Goal: Information Seeking & Learning: Find specific page/section

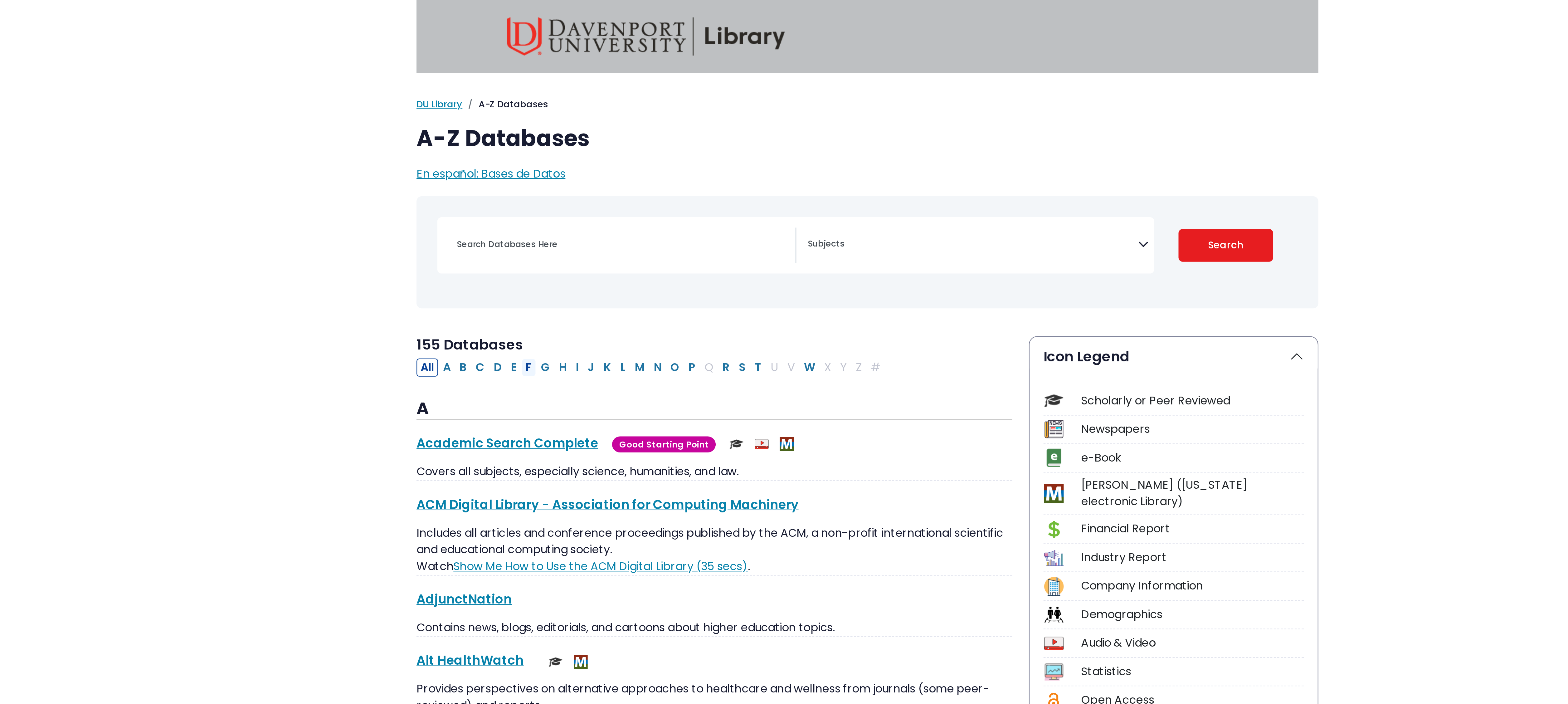
click at [635, 165] on button "F" at bounding box center [632, 164] width 7 height 8
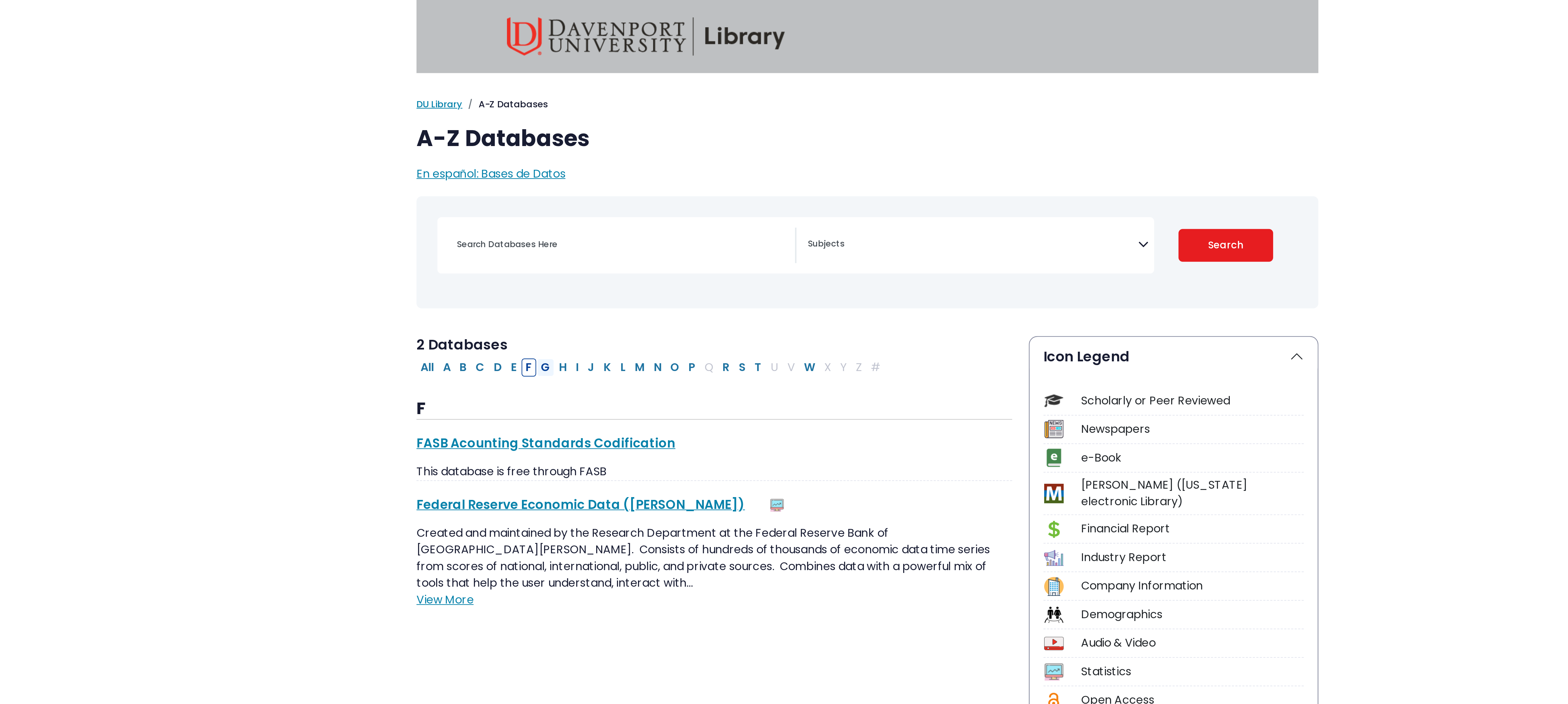
click at [643, 165] on button "G" at bounding box center [640, 164] width 8 height 8
select select "Database Subject Filter"
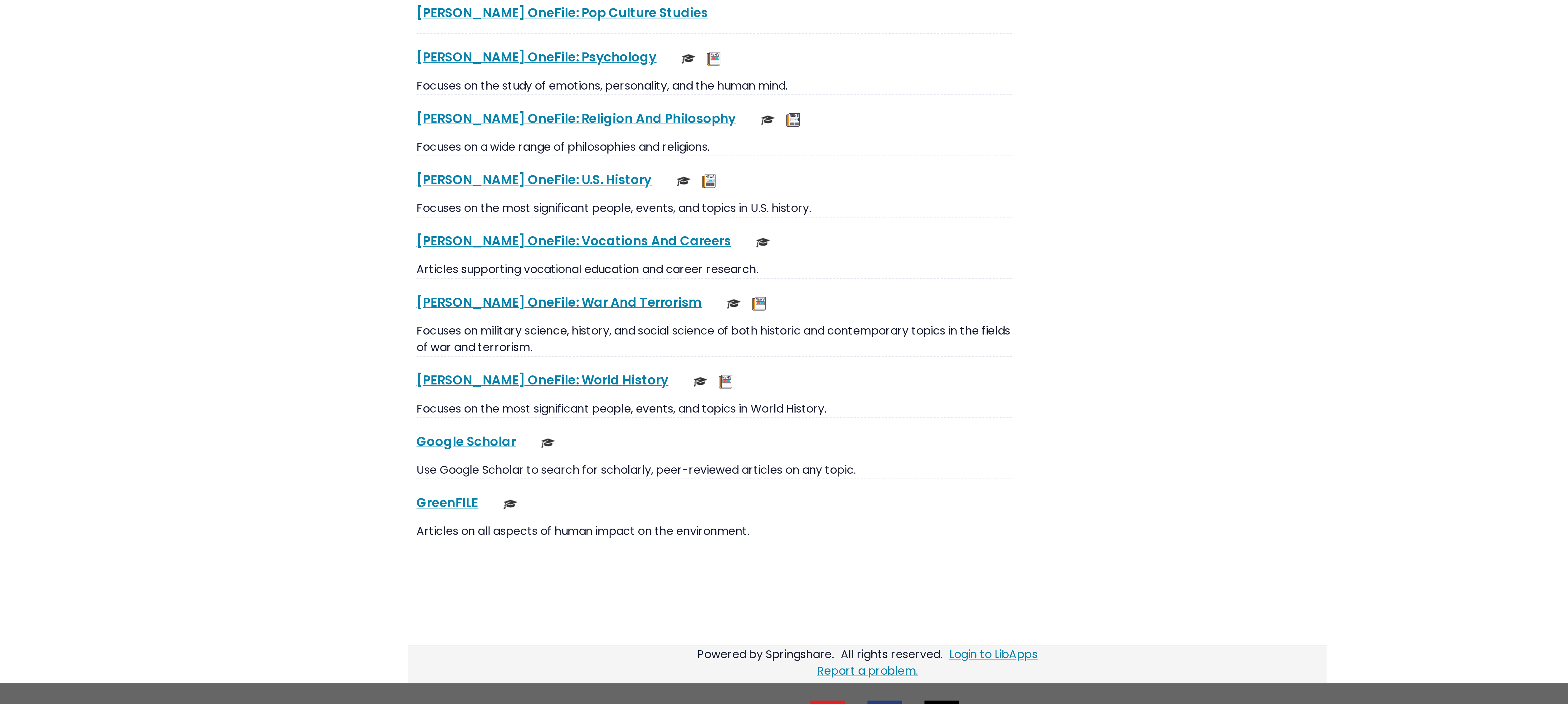
scroll to position [1088, 0]
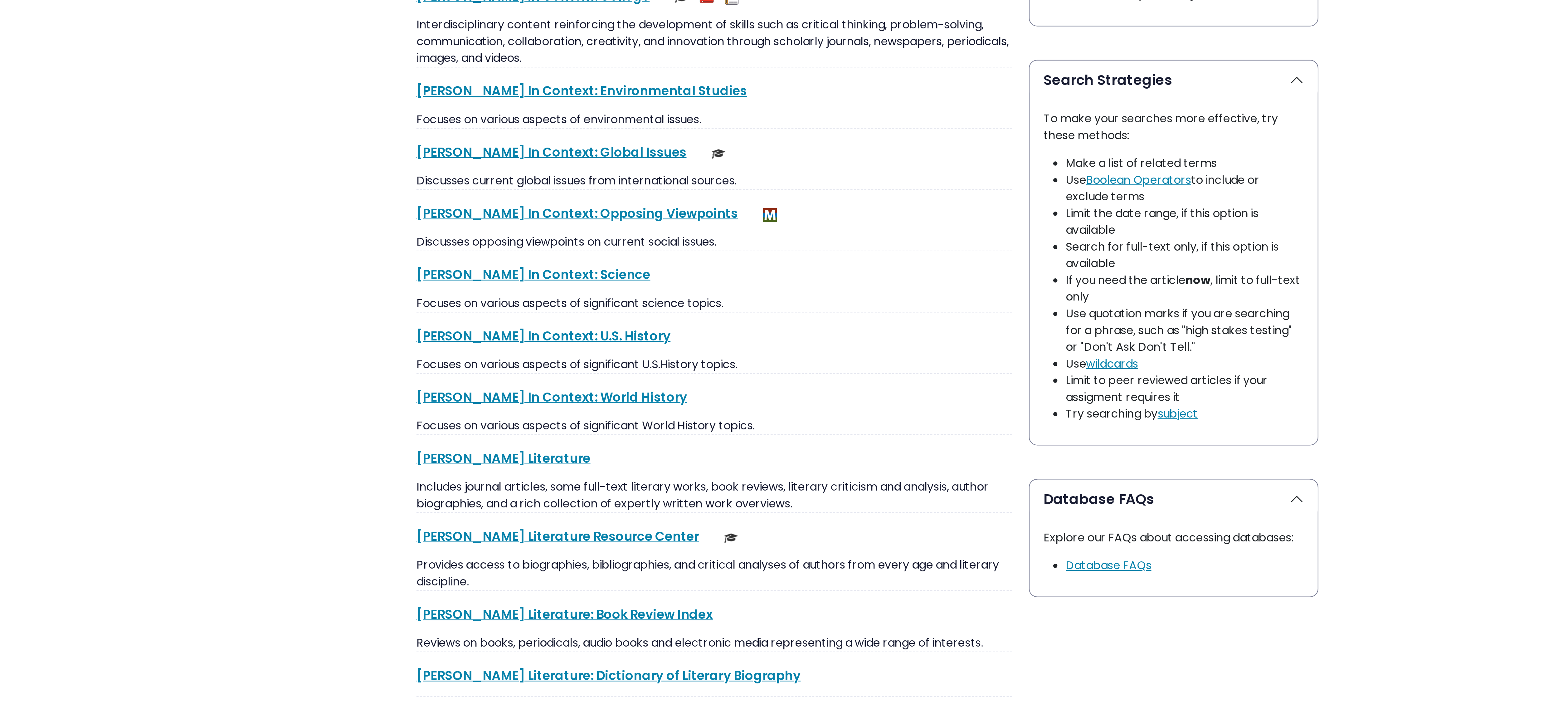
click at [551, 114] on body "Skip to Main Content My [PERSON_NAME] DU Library Library Guides A-Z Databases A…" at bounding box center [784, 454] width 1568 height 1764
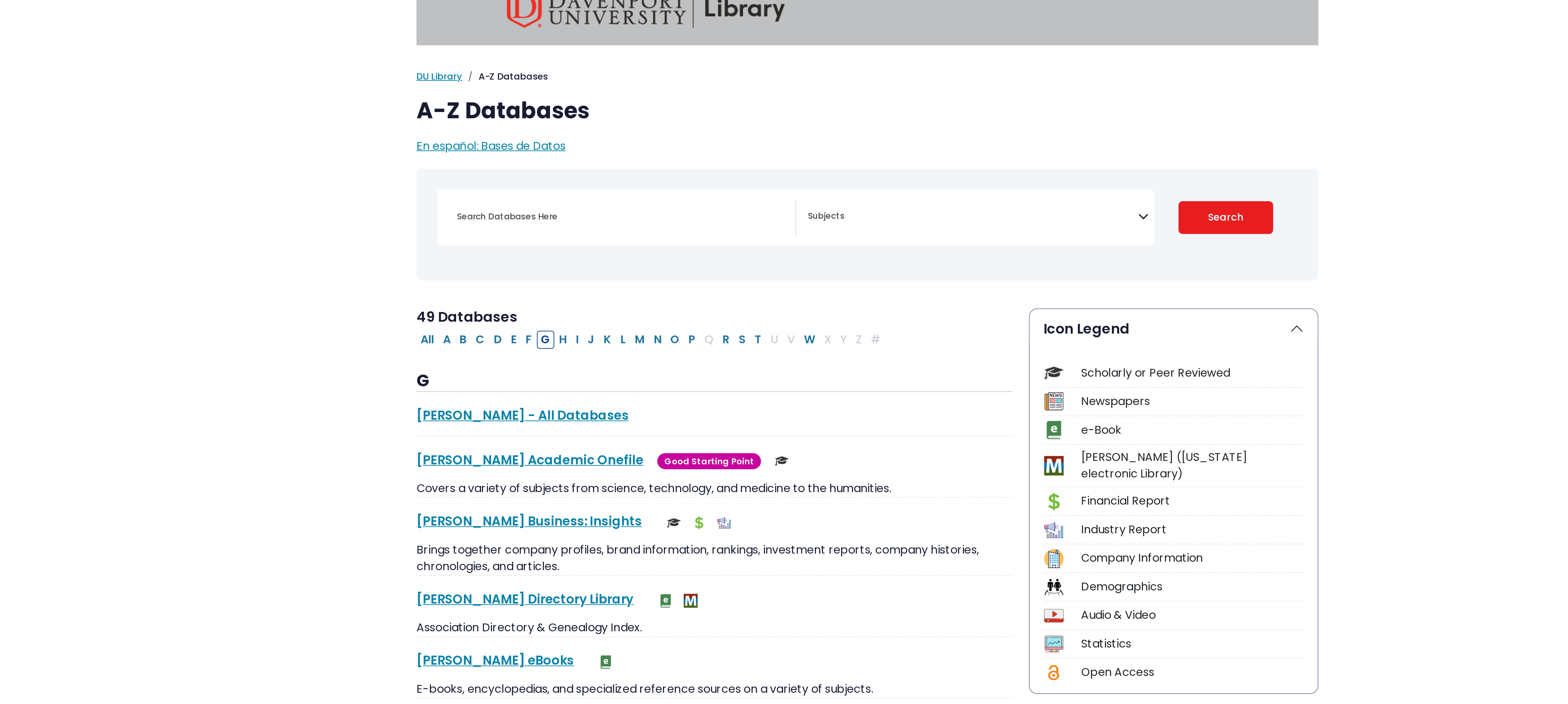
scroll to position [0, 0]
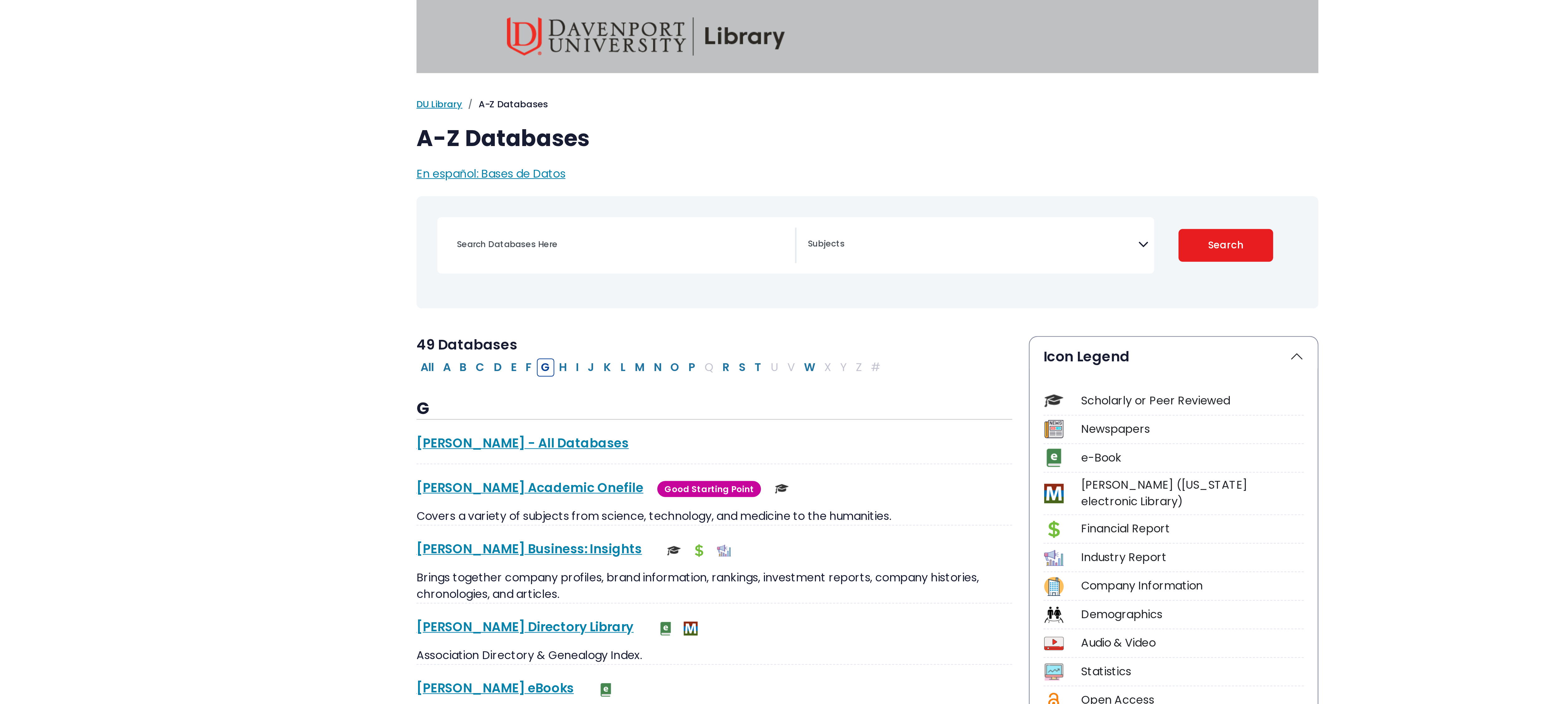
click at [621, 97] on div "[MEDICAL_DATA] Guide Accounting, Finance & Economics (ACCT, FINC & ECON) Advert…" at bounding box center [752, 110] width 321 height 26
click at [611, 110] on input "Search database by title or keyword" at bounding box center [673, 109] width 155 height 9
click at [609, 109] on input "Search database by title or keyword" at bounding box center [673, 109] width 155 height 9
type input "google scholar"
click at [923, 103] on button "Search" at bounding box center [945, 110] width 43 height 15
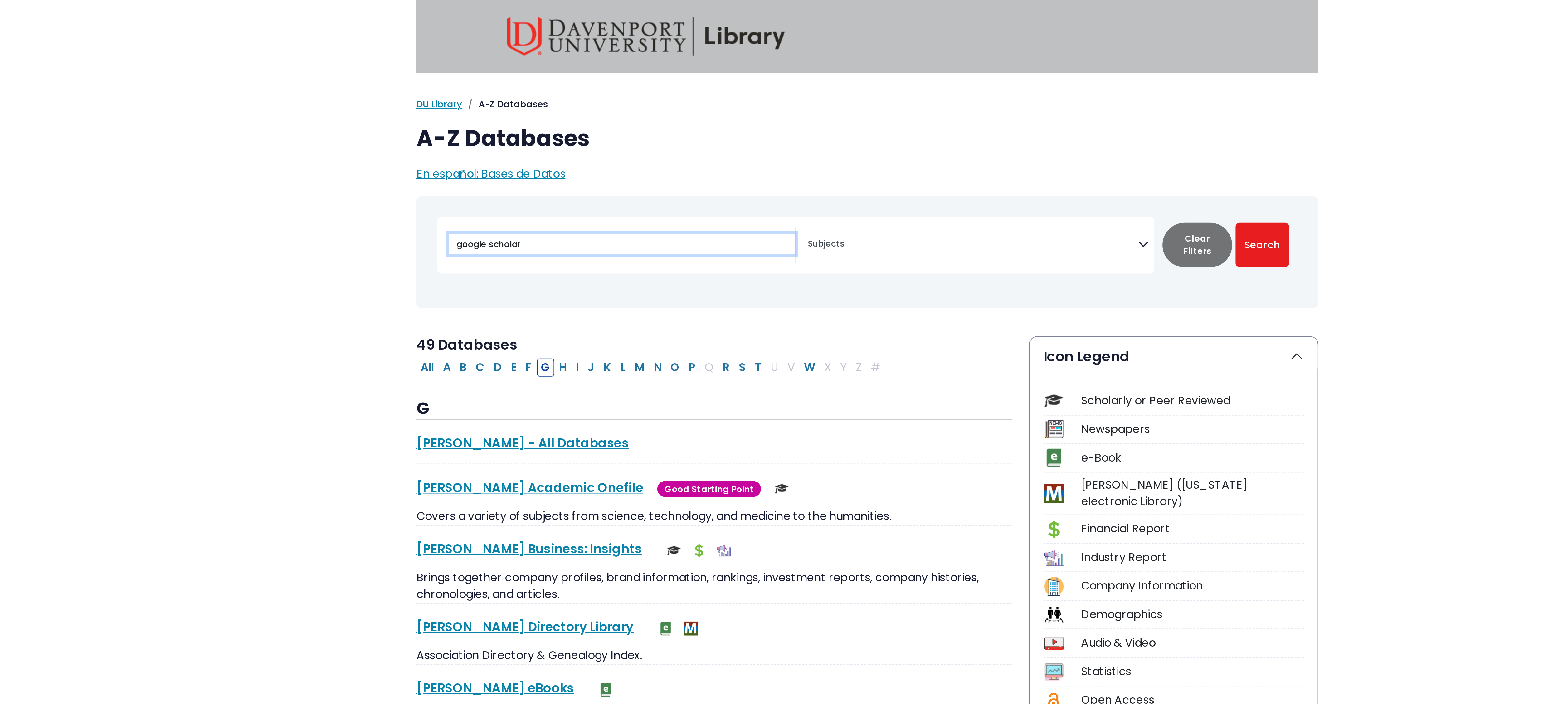
select select "Database Subject Filter"
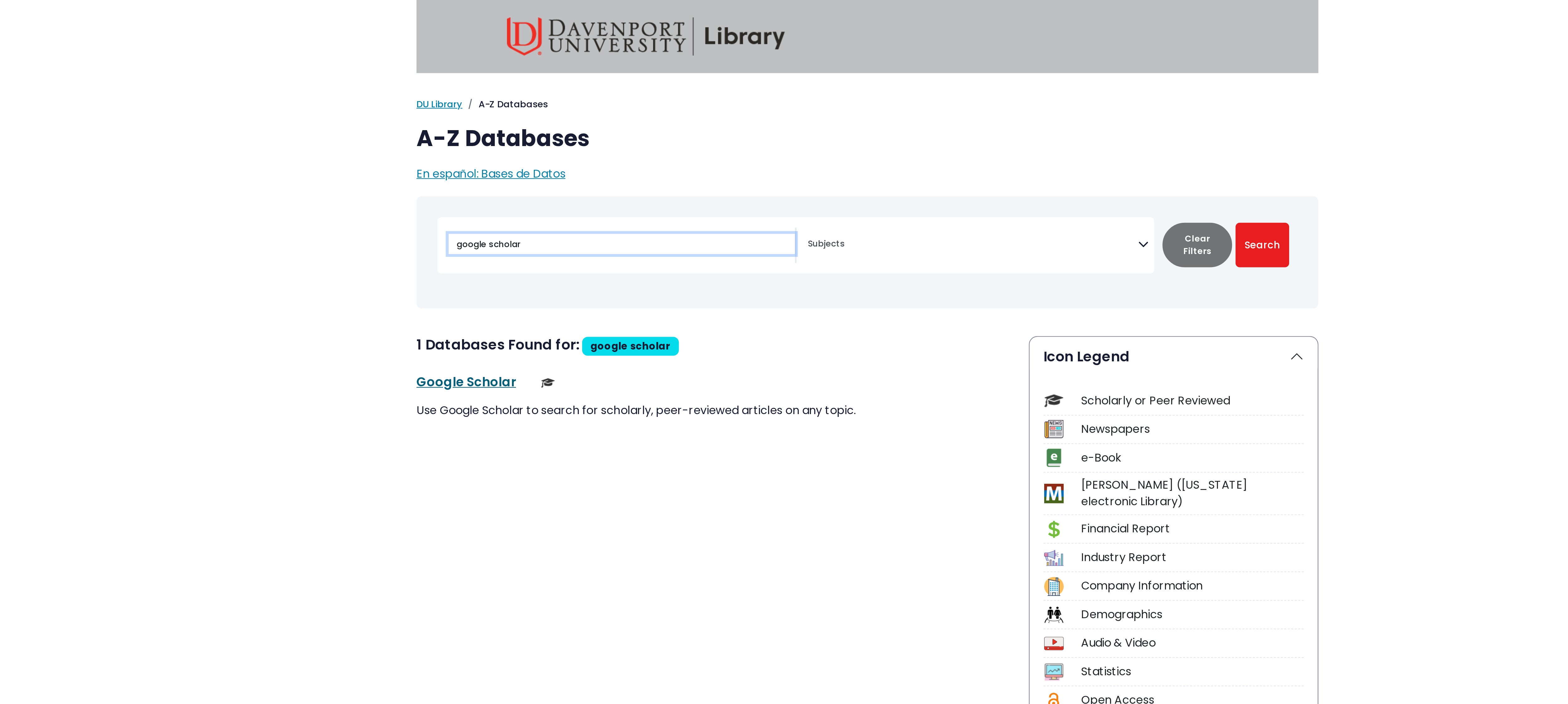
click at [588, 167] on link "Google Scholar This link opens in a new window" at bounding box center [604, 171] width 44 height 8
